Goal: Task Accomplishment & Management: Use online tool/utility

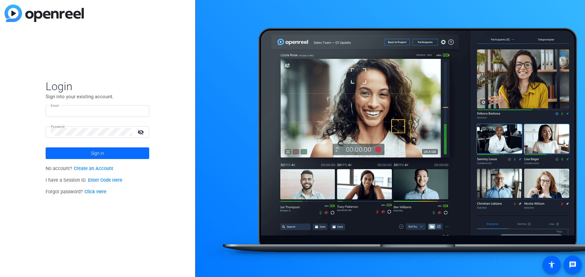
type input "[EMAIL_ADDRESS][DOMAIN_NAME]"
click at [94, 155] on span "Sign in" at bounding box center [97, 153] width 13 height 16
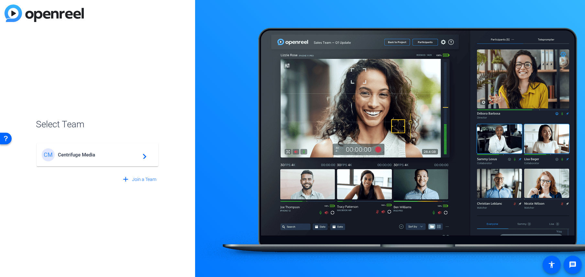
click at [134, 153] on span "Centrifuge Media" at bounding box center [98, 155] width 81 height 6
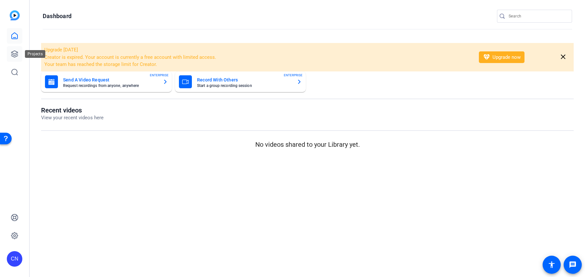
drag, startPoint x: 12, startPoint y: 51, endPoint x: 16, endPoint y: 54, distance: 4.8
click at [12, 51] on icon at bounding box center [15, 54] width 8 height 8
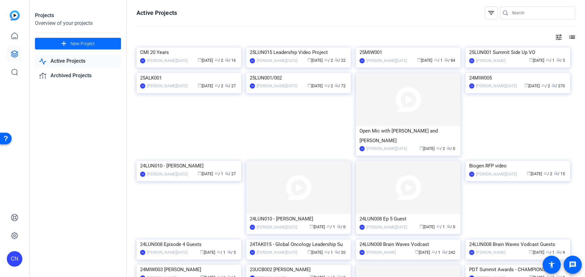
click at [85, 43] on span "New Project" at bounding box center [83, 43] width 24 height 7
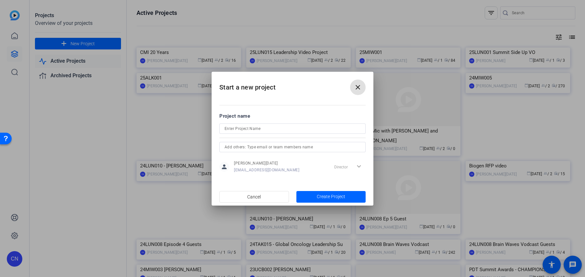
click at [252, 129] on input at bounding box center [293, 129] width 136 height 8
type input "25UCB001"
click at [305, 152] on div at bounding box center [292, 155] width 146 height 7
click at [308, 148] on input "text" at bounding box center [293, 147] width 136 height 8
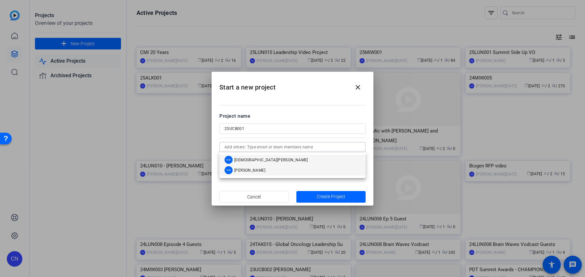
click at [282, 167] on mat-option "SW [PERSON_NAME]" at bounding box center [292, 170] width 146 height 10
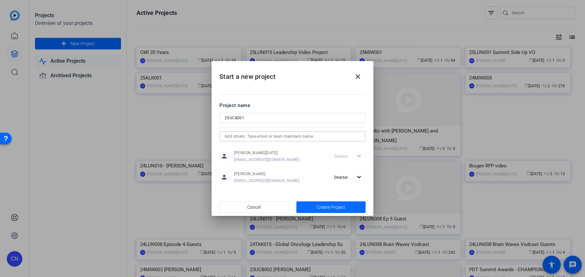
click at [330, 204] on span "Create Project" at bounding box center [331, 207] width 28 height 7
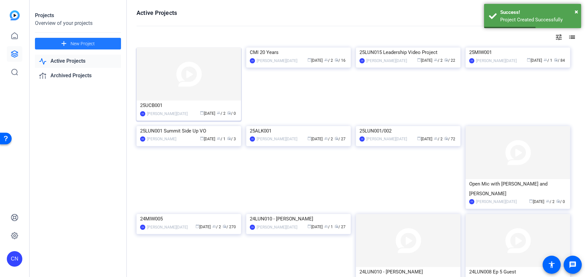
click at [221, 86] on img at bounding box center [189, 74] width 105 height 53
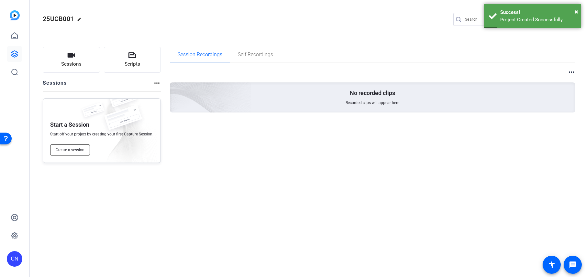
click at [80, 149] on span "Create a session" at bounding box center [70, 150] width 29 height 5
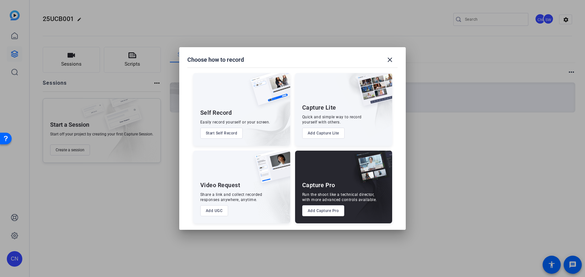
click at [319, 212] on button "Add Capture Pro" at bounding box center [323, 211] width 42 height 11
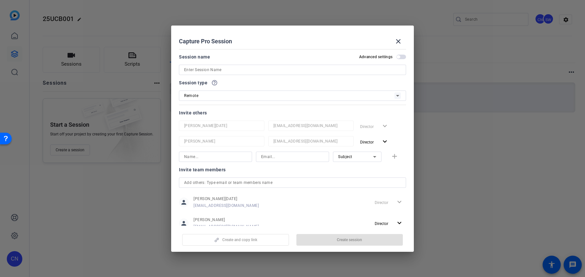
click at [219, 70] on input at bounding box center [292, 70] width 217 height 8
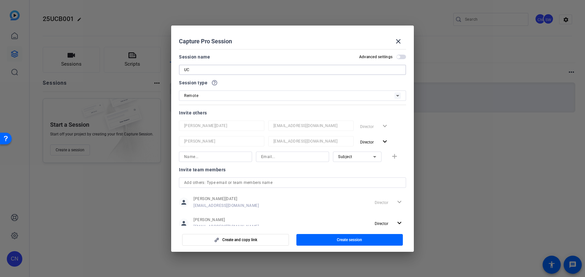
type input "U"
type input "25UCB001"
click at [306, 209] on div "person [PERSON_NAME][DATE] [PERSON_NAME][EMAIL_ADDRESS][DOMAIN_NAME] Director e…" at bounding box center [292, 203] width 227 height 16
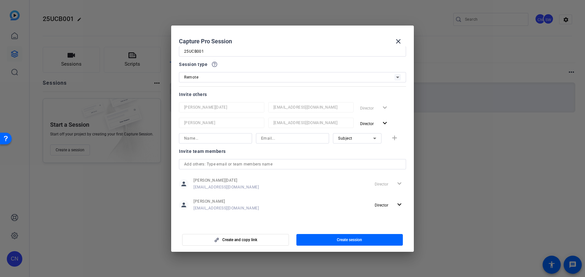
scroll to position [19, 0]
click at [323, 239] on span "button" at bounding box center [350, 240] width 107 height 16
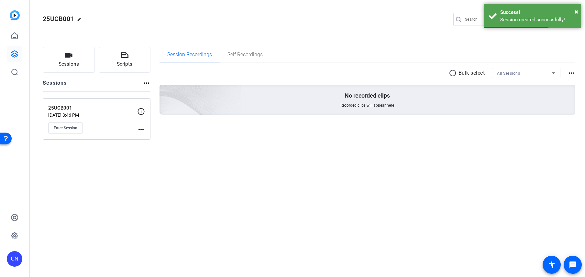
click at [138, 130] on mat-icon "more_horiz" at bounding box center [141, 130] width 8 height 8
click at [151, 138] on span "Edit Session" at bounding box center [156, 139] width 29 height 8
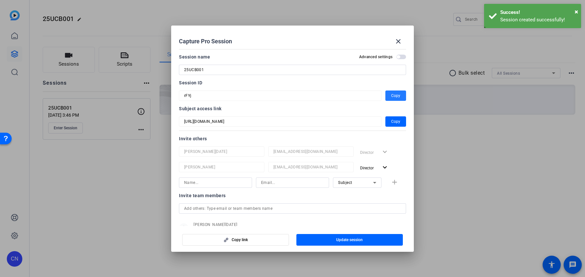
click at [397, 95] on span "button" at bounding box center [396, 96] width 21 height 16
